Goal: Information Seeking & Learning: Learn about a topic

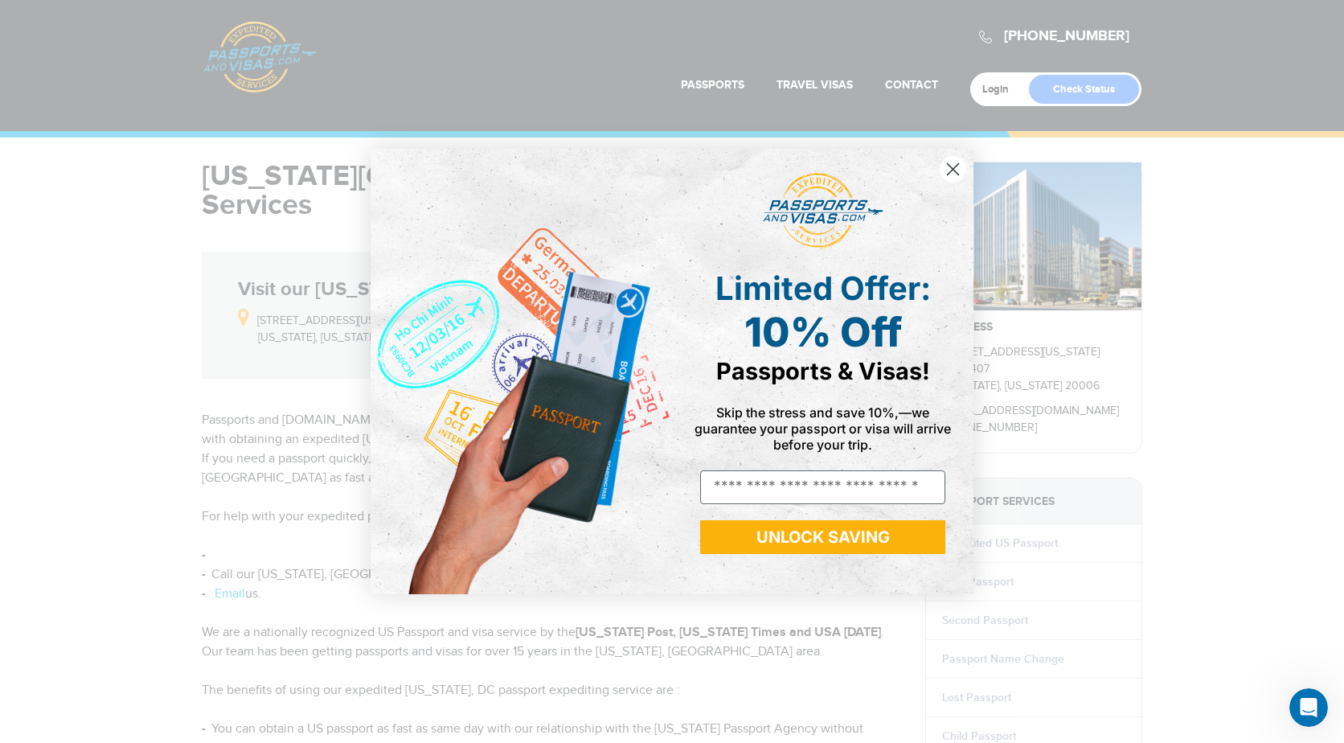
click at [947, 176] on circle "Close dialog" at bounding box center [953, 169] width 27 height 27
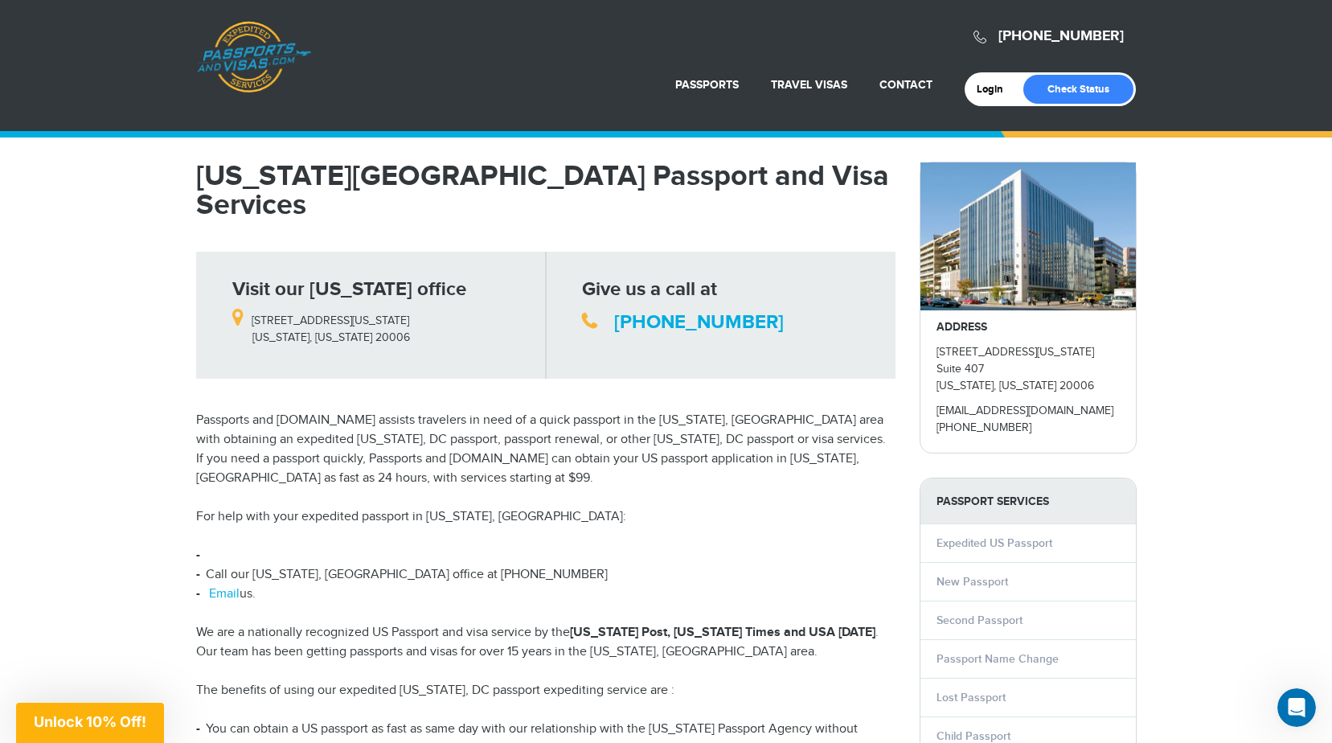
scroll to position [80, 0]
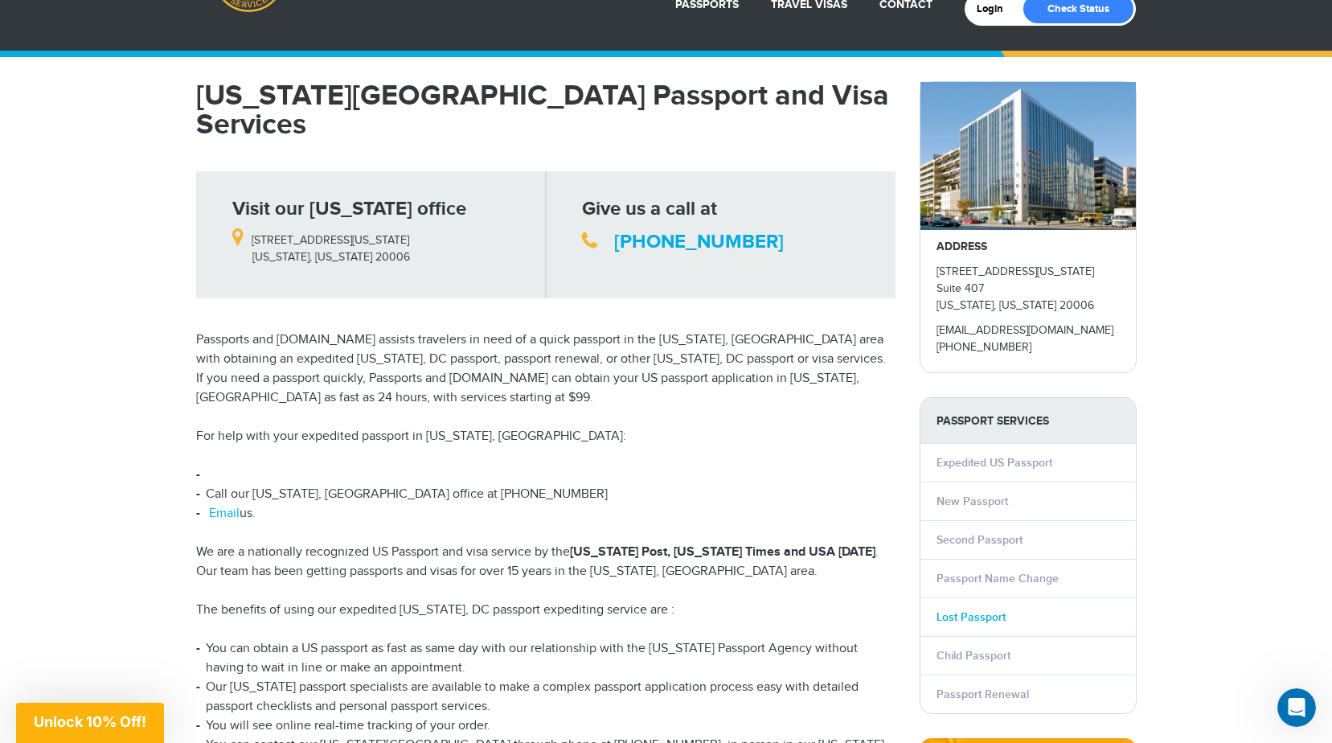
click at [978, 624] on link "Lost Passport" at bounding box center [971, 617] width 69 height 14
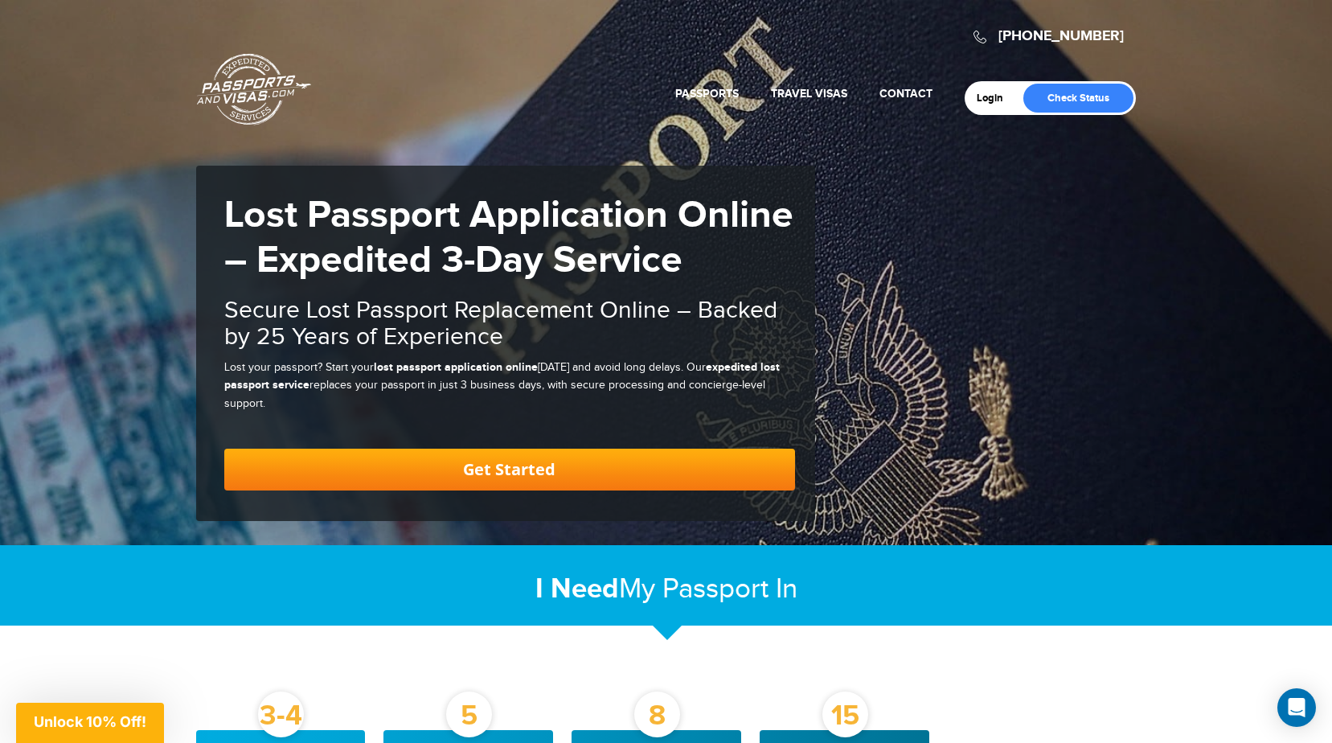
click at [251, 100] on link "Passports & [DOMAIN_NAME]" at bounding box center [254, 89] width 114 height 72
